Goal: Task Accomplishment & Management: Complete application form

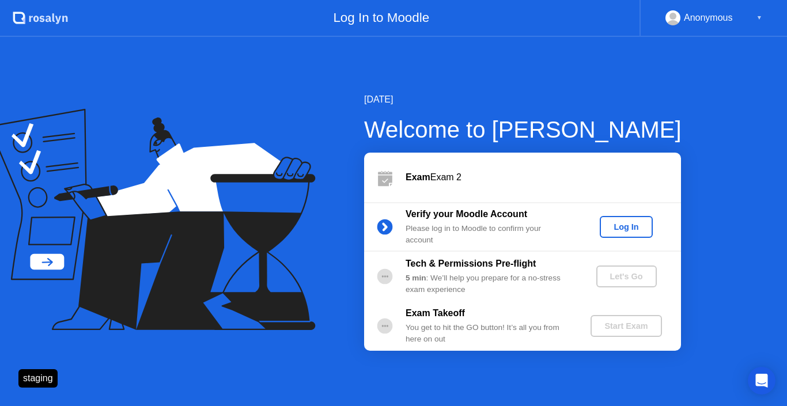
click at [615, 232] on div "Log In" at bounding box center [625, 226] width 43 height 9
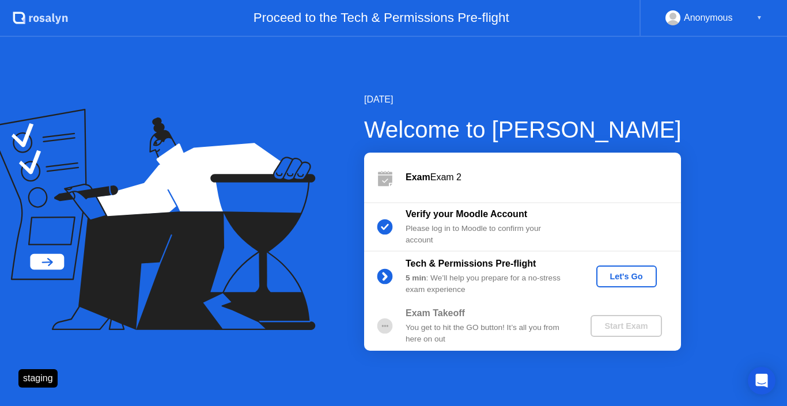
click at [620, 268] on button "Let's Go" at bounding box center [626, 277] width 60 height 22
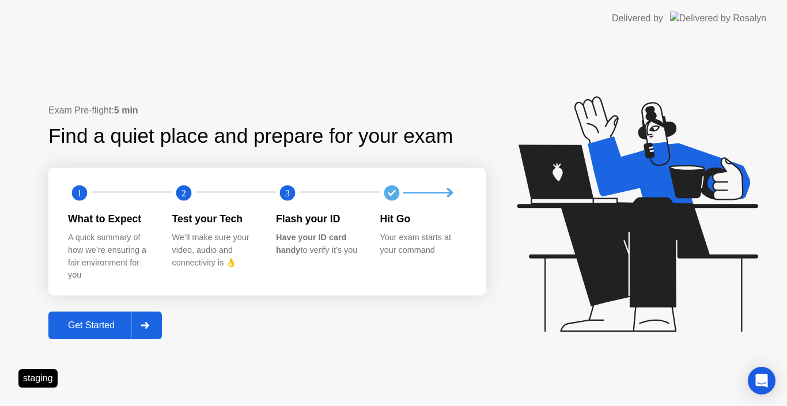
click at [137, 338] on div at bounding box center [145, 325] width 28 height 27
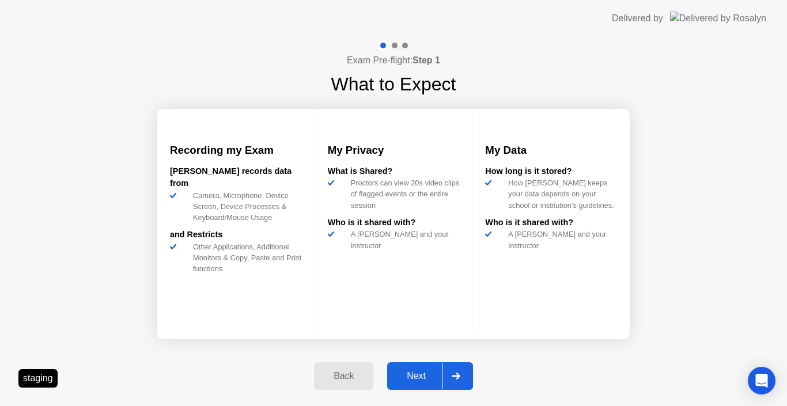
click at [418, 378] on div "Next" at bounding box center [416, 376] width 51 height 10
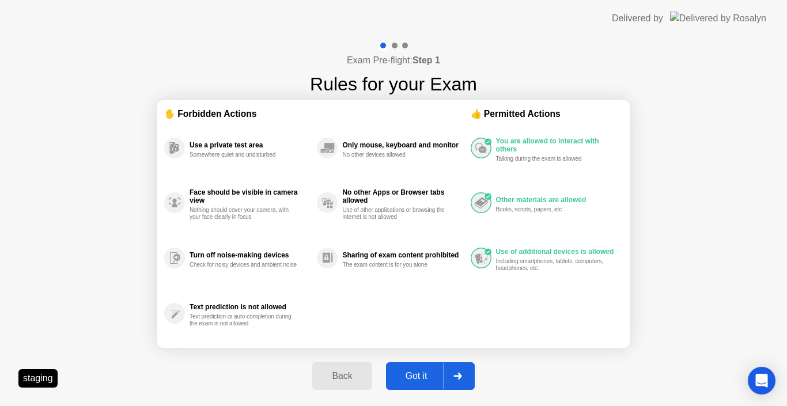
click at [423, 367] on button "Got it" at bounding box center [430, 376] width 89 height 28
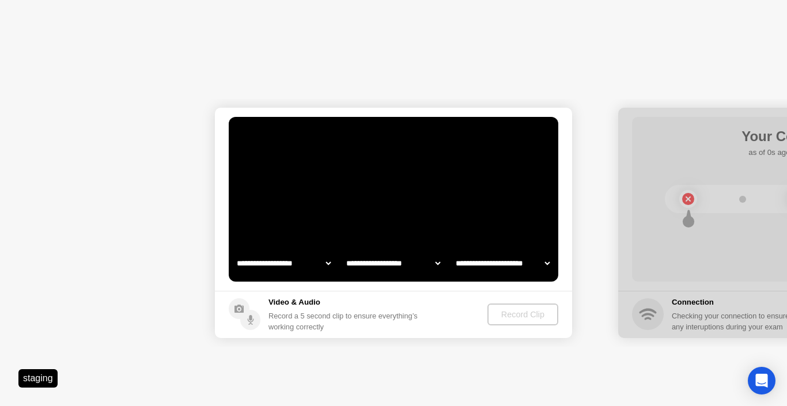
select select "**********"
select select "*******"
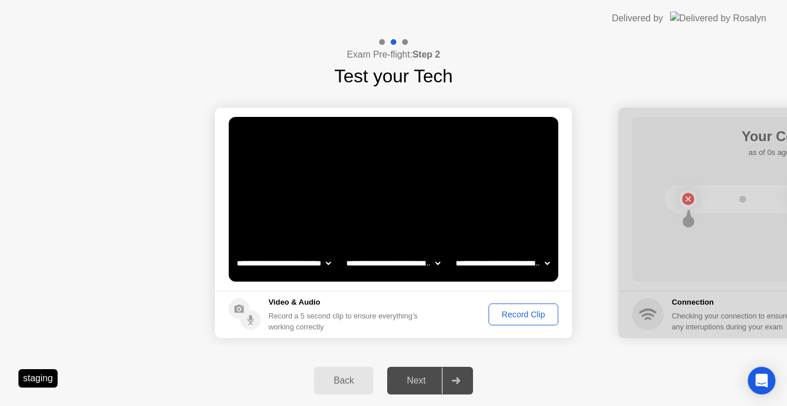
click at [505, 315] on div "Record Clip" at bounding box center [524, 314] width 62 height 9
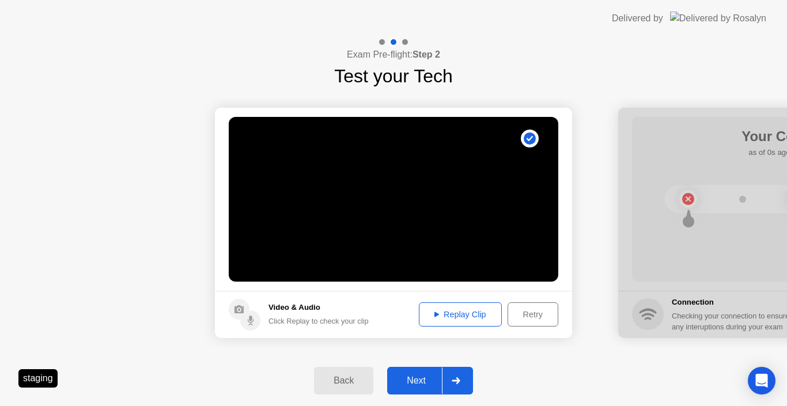
click at [438, 312] on div "Replay Clip" at bounding box center [460, 314] width 75 height 9
click at [421, 388] on button "Next" at bounding box center [430, 381] width 86 height 28
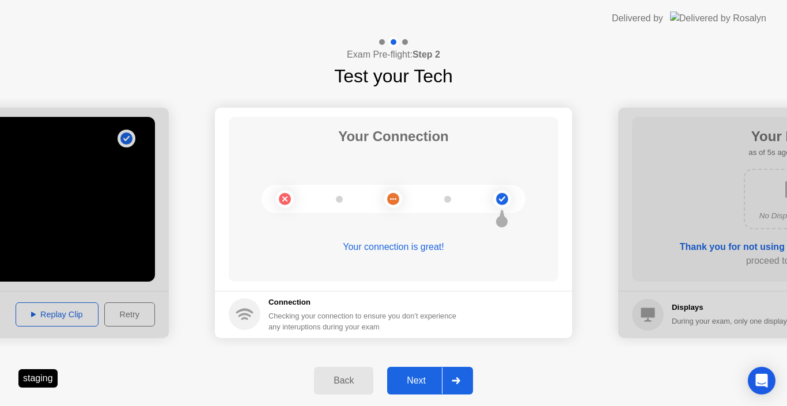
click at [427, 381] on div "Next" at bounding box center [416, 381] width 51 height 10
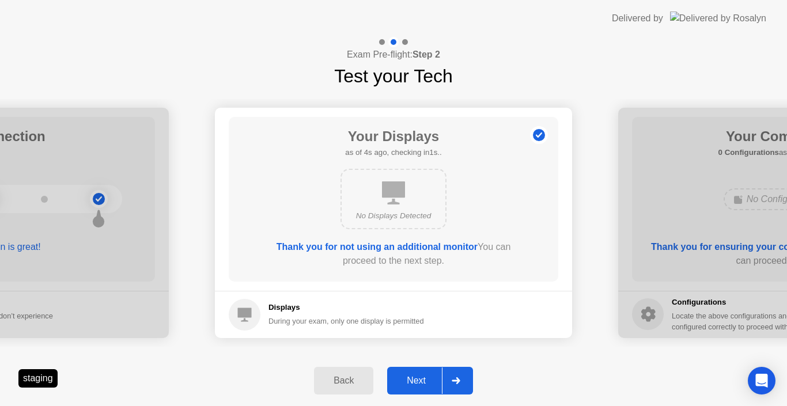
click at [425, 382] on div "Next" at bounding box center [416, 381] width 51 height 10
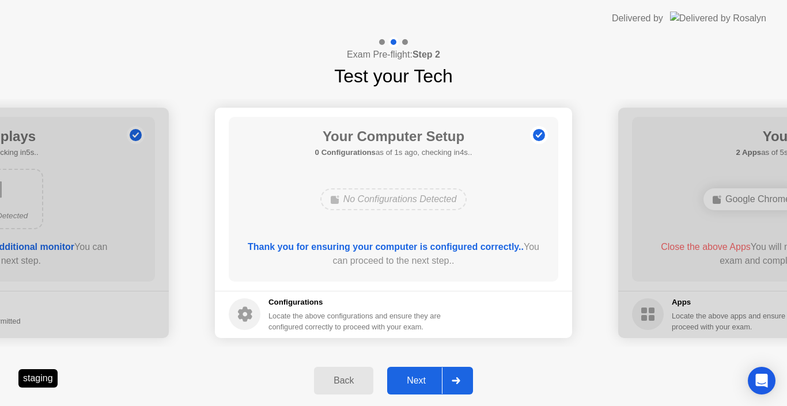
click at [428, 376] on div "Next" at bounding box center [416, 381] width 51 height 10
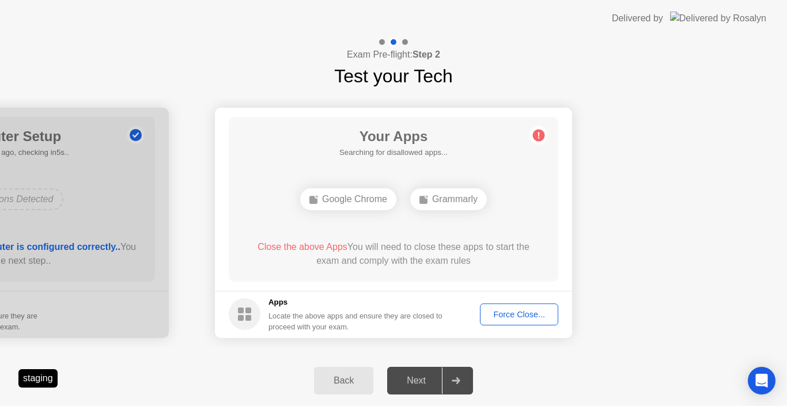
click at [501, 314] on div "Force Close..." at bounding box center [519, 314] width 70 height 9
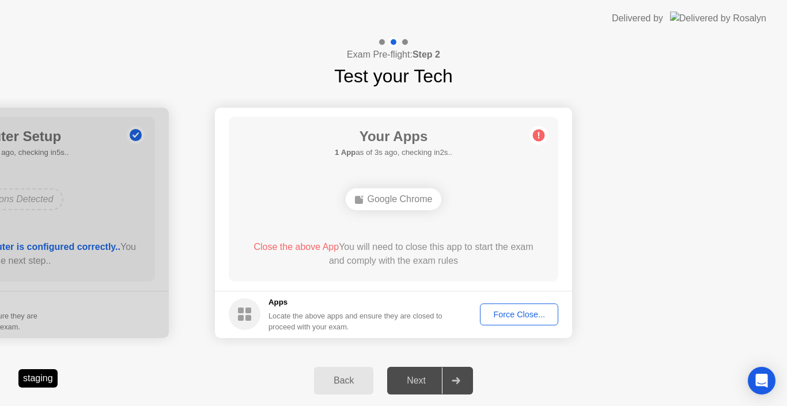
click at [512, 314] on div "Force Close..." at bounding box center [519, 314] width 70 height 9
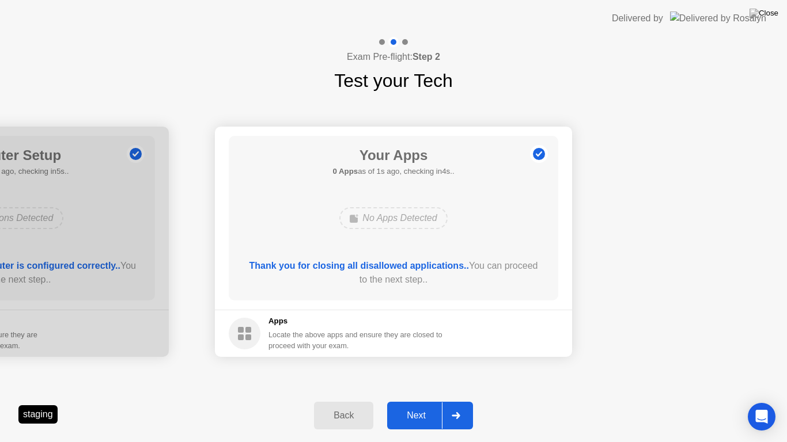
click at [416, 406] on div "Next" at bounding box center [416, 416] width 51 height 10
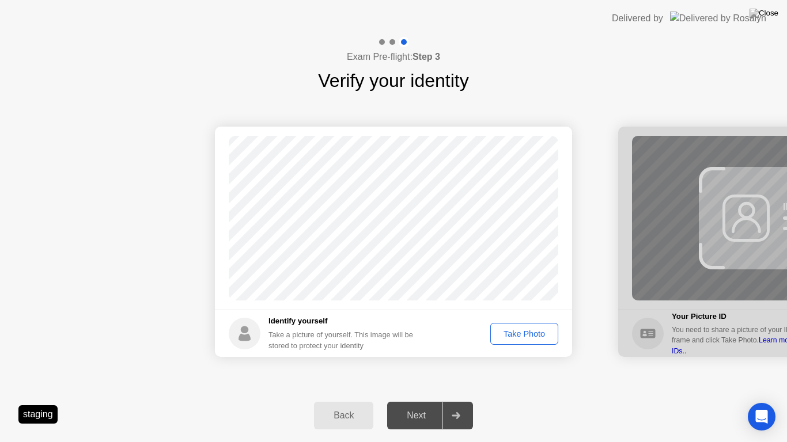
click at [517, 342] on button "Take Photo" at bounding box center [524, 334] width 68 height 22
click at [528, 341] on button "Retake" at bounding box center [531, 334] width 53 height 22
click at [527, 338] on div "Take Photo" at bounding box center [524, 334] width 60 height 9
click at [522, 340] on button "Retake" at bounding box center [531, 334] width 53 height 22
click at [529, 334] on div "Take Photo" at bounding box center [524, 334] width 60 height 9
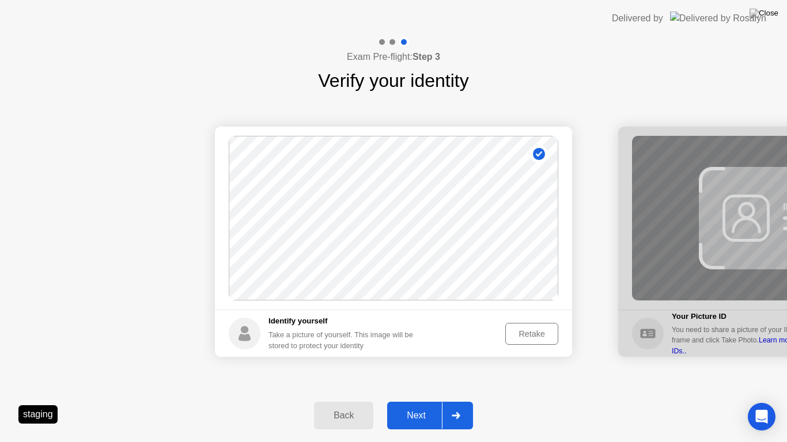
click at [434, 406] on div "Next" at bounding box center [416, 416] width 51 height 10
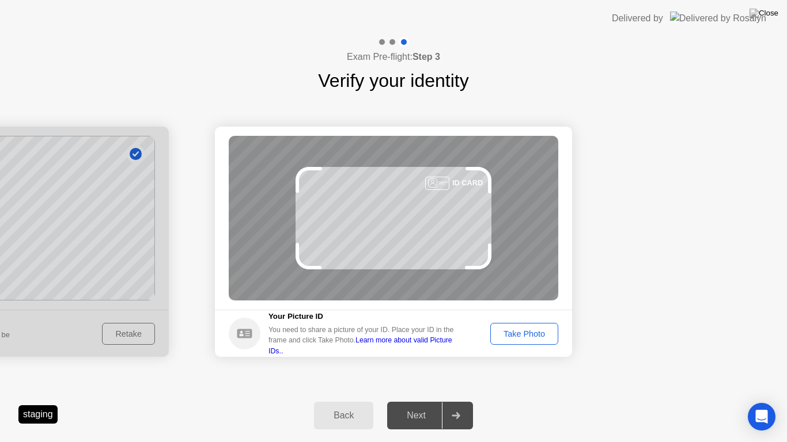
click at [518, 332] on div "Take Photo" at bounding box center [524, 334] width 60 height 9
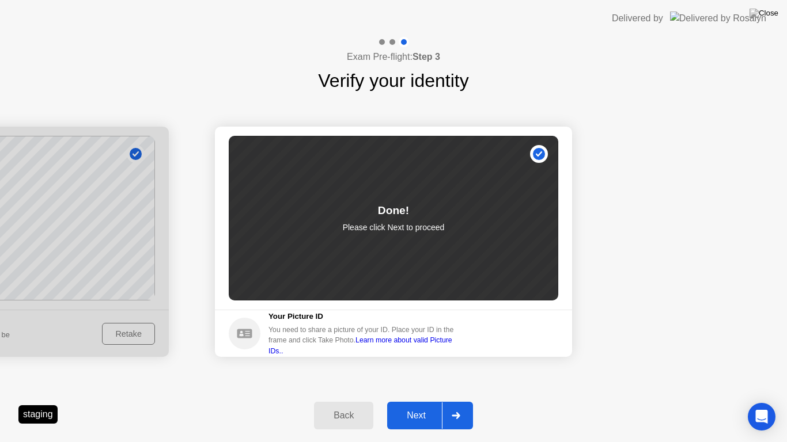
click at [432, 405] on button "Next" at bounding box center [430, 416] width 86 height 28
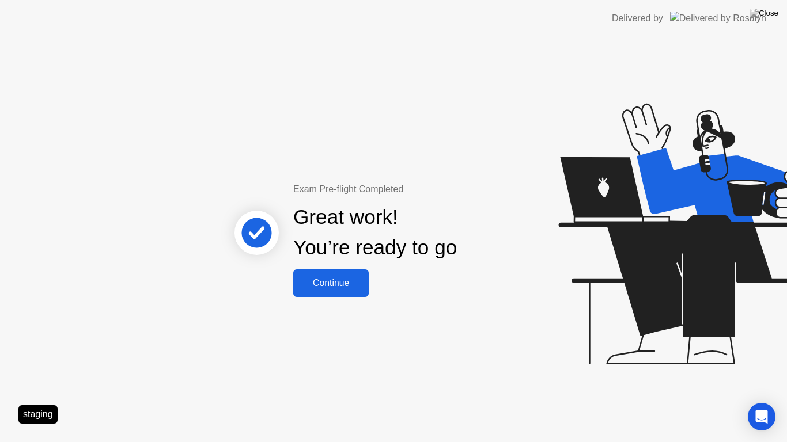
click at [314, 284] on div "Continue" at bounding box center [331, 283] width 69 height 10
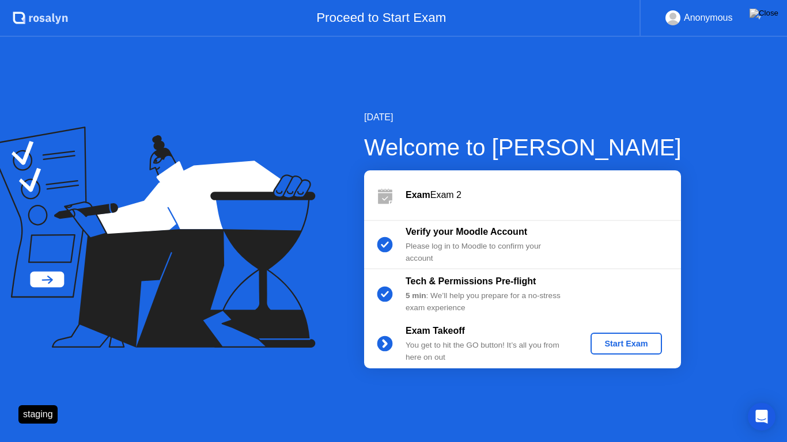
click at [616, 349] on div "Start Exam" at bounding box center [626, 343] width 62 height 9
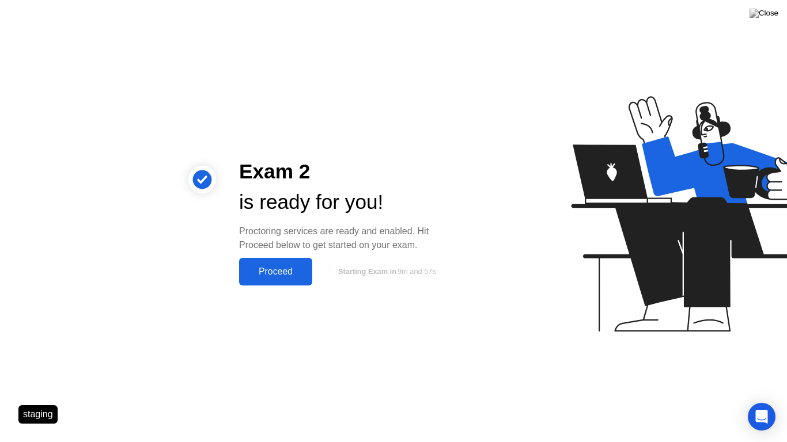
click at [285, 274] on div "Proceed" at bounding box center [276, 272] width 66 height 10
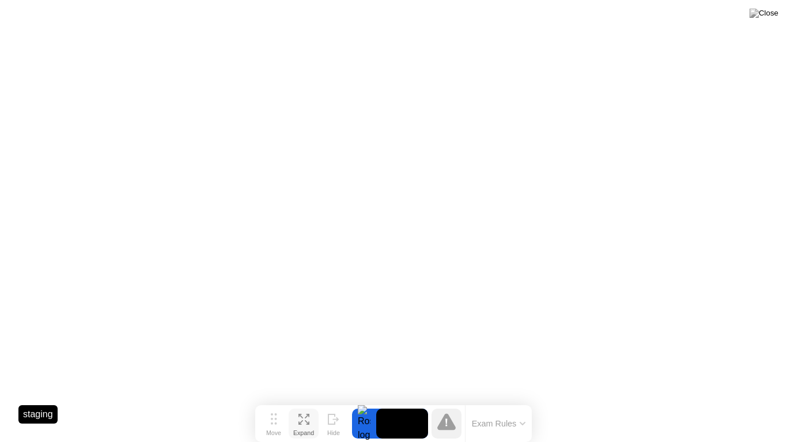
click at [302, 406] on icon at bounding box center [303, 419] width 11 height 11
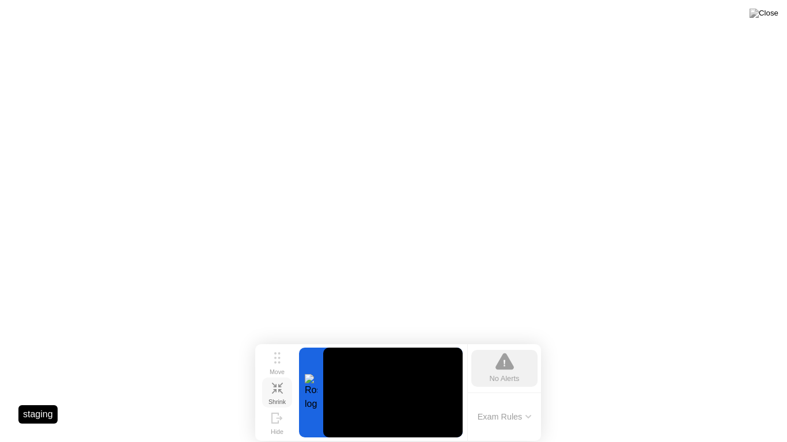
click at [276, 392] on icon at bounding box center [273, 391] width 5 height 5
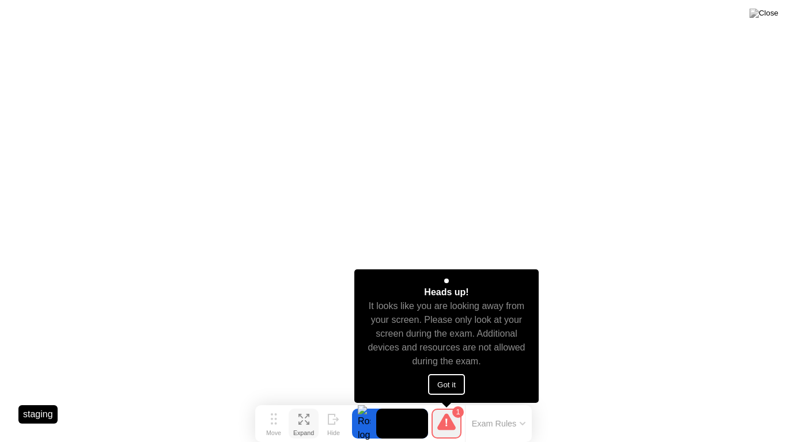
click at [442, 388] on button "Got it" at bounding box center [446, 384] width 37 height 21
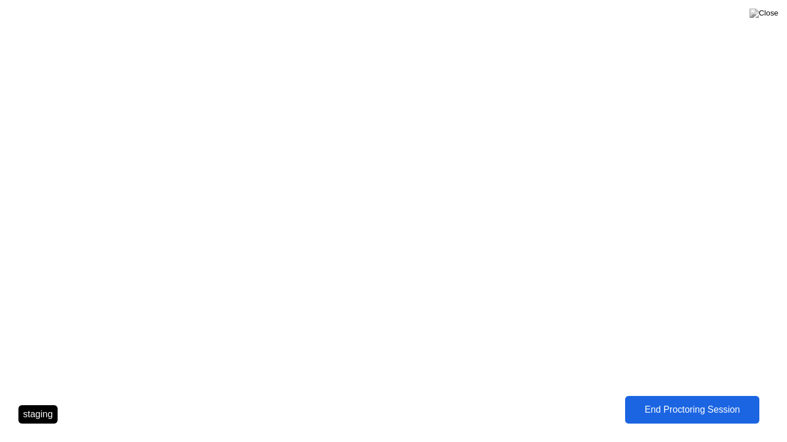
click at [654, 396] on button "End Proctoring Session" at bounding box center [692, 410] width 134 height 28
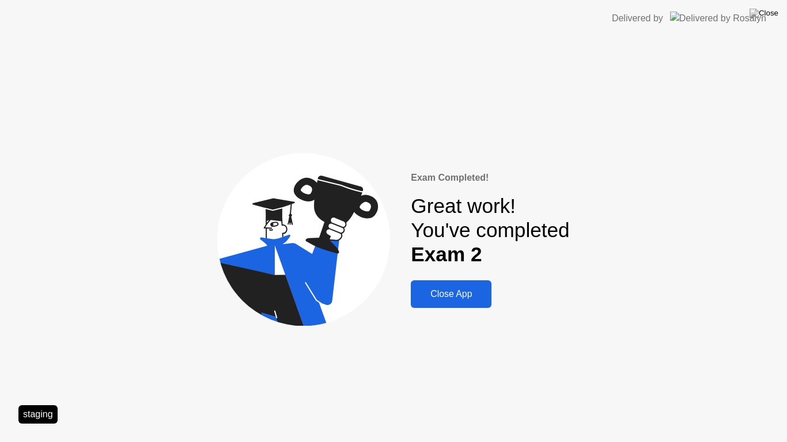
click at [457, 304] on button "Close App" at bounding box center [451, 295] width 81 height 28
